Goal: Find specific page/section: Find specific page/section

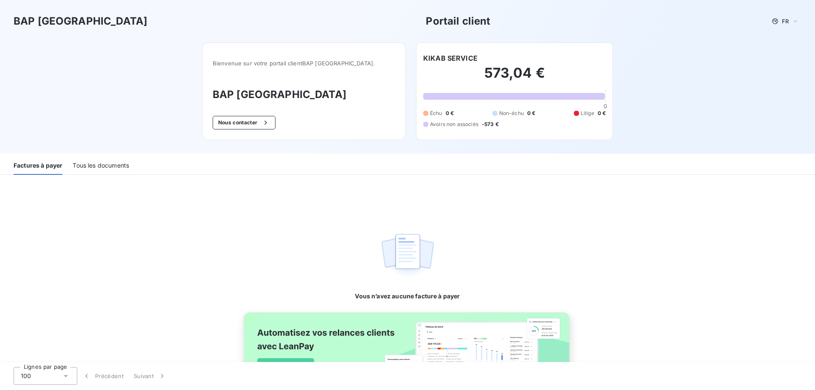
click at [113, 164] on div "Tous les documents" at bounding box center [101, 166] width 56 height 18
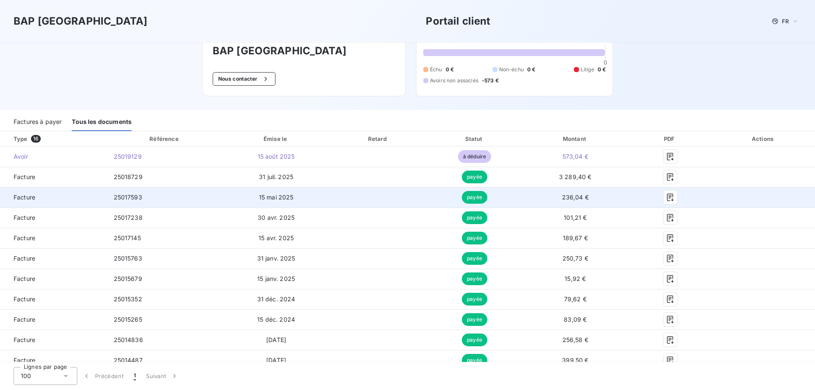
scroll to position [85, 0]
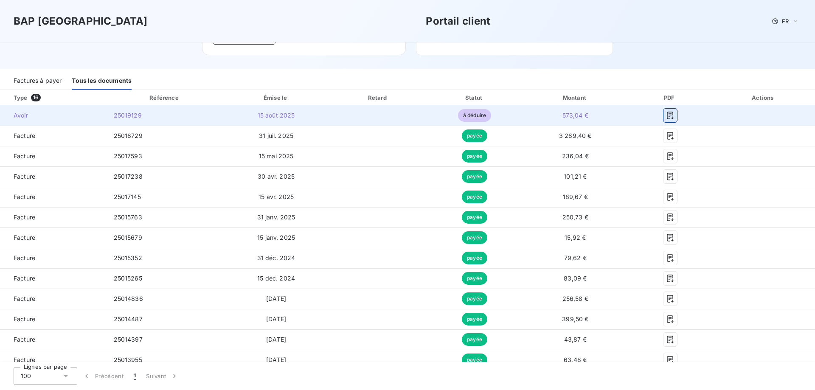
click at [666, 117] on icon "button" at bounding box center [670, 115] width 8 height 8
click at [666, 113] on icon "button" at bounding box center [670, 115] width 8 height 8
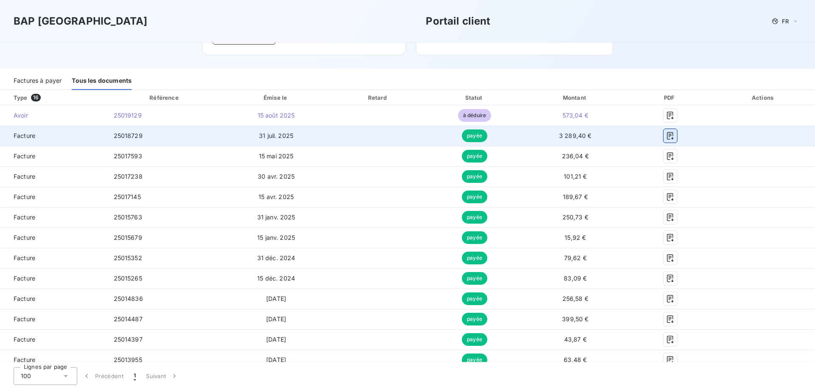
click at [670, 138] on button "button" at bounding box center [671, 136] width 14 height 14
click at [668, 137] on icon "button" at bounding box center [670, 136] width 8 height 8
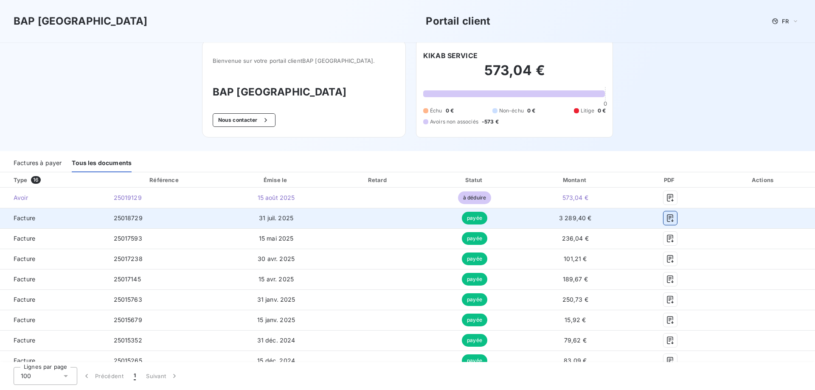
scroll to position [0, 0]
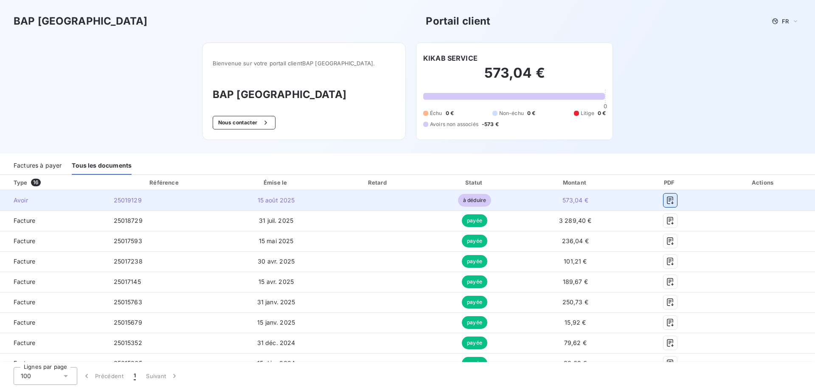
click at [667, 199] on icon "button" at bounding box center [670, 201] width 6 height 8
click at [668, 200] on icon "button" at bounding box center [670, 200] width 8 height 8
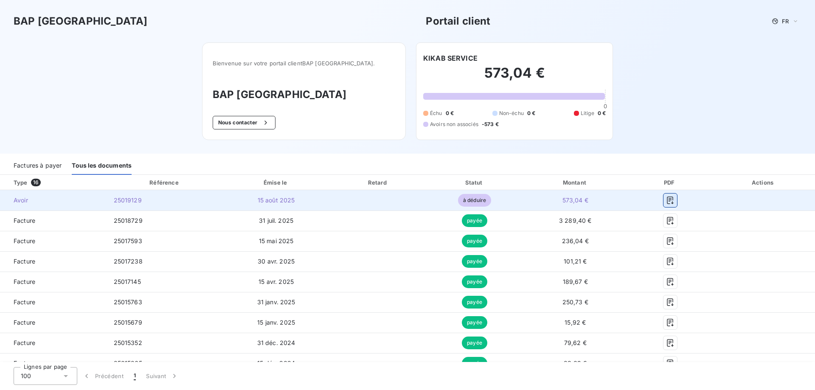
click at [668, 200] on icon "button" at bounding box center [670, 200] width 8 height 8
click at [667, 201] on icon "button" at bounding box center [670, 200] width 8 height 8
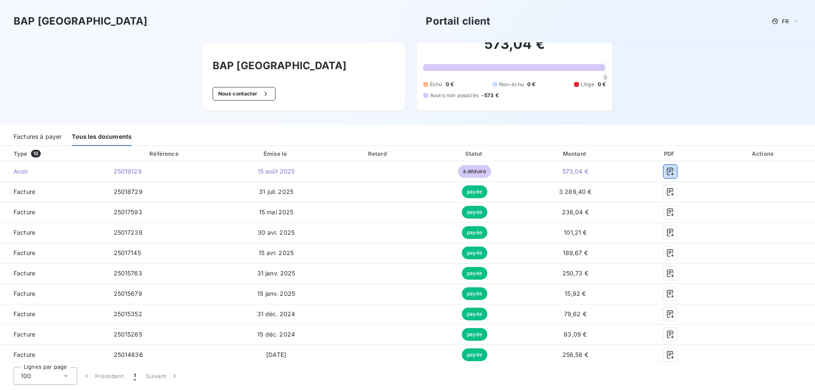
scroll to position [42, 0]
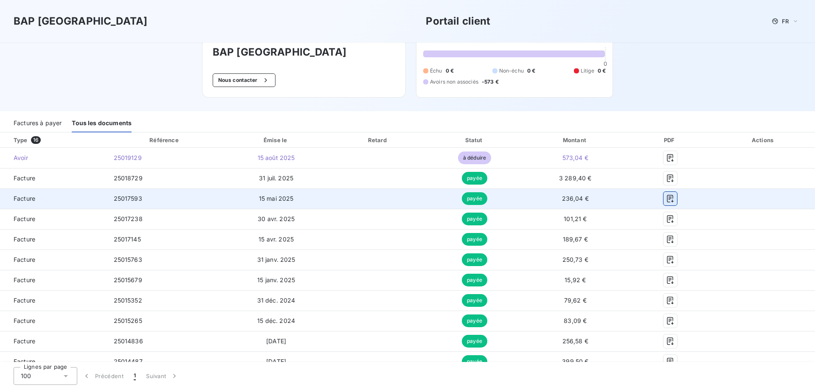
click at [667, 198] on icon "button" at bounding box center [670, 199] width 6 height 8
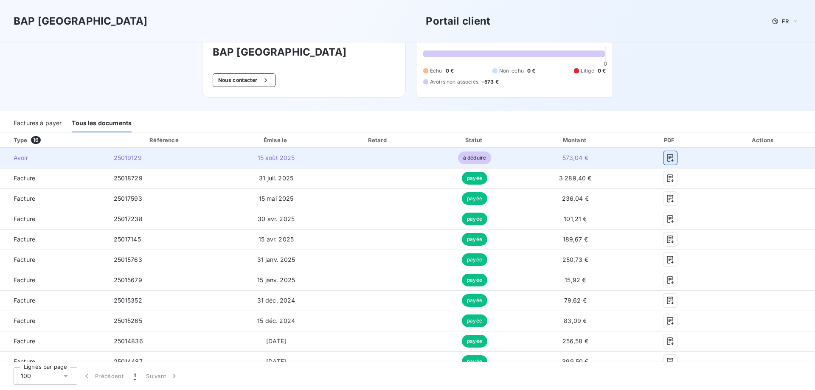
click at [666, 158] on icon "button" at bounding box center [670, 158] width 8 height 8
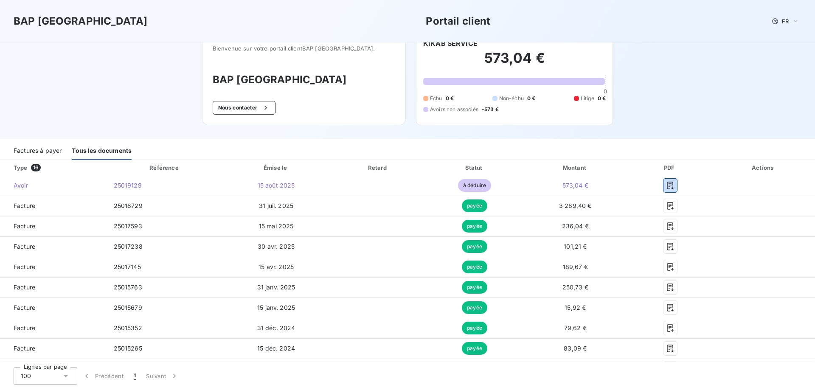
scroll to position [0, 0]
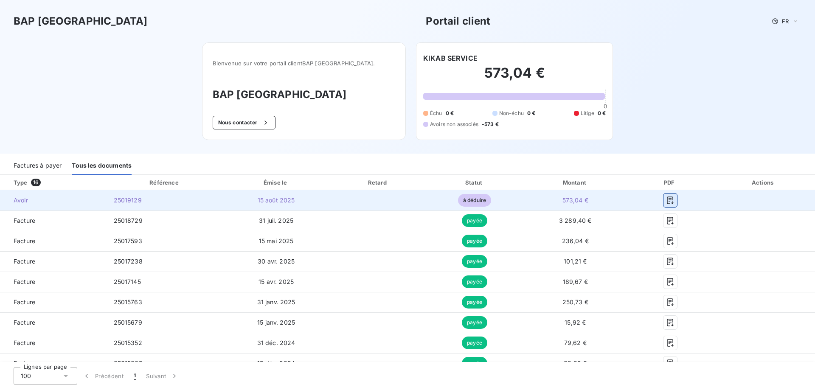
click at [667, 200] on icon "button" at bounding box center [670, 201] width 6 height 8
